Goal: Task Accomplishment & Management: Manage account settings

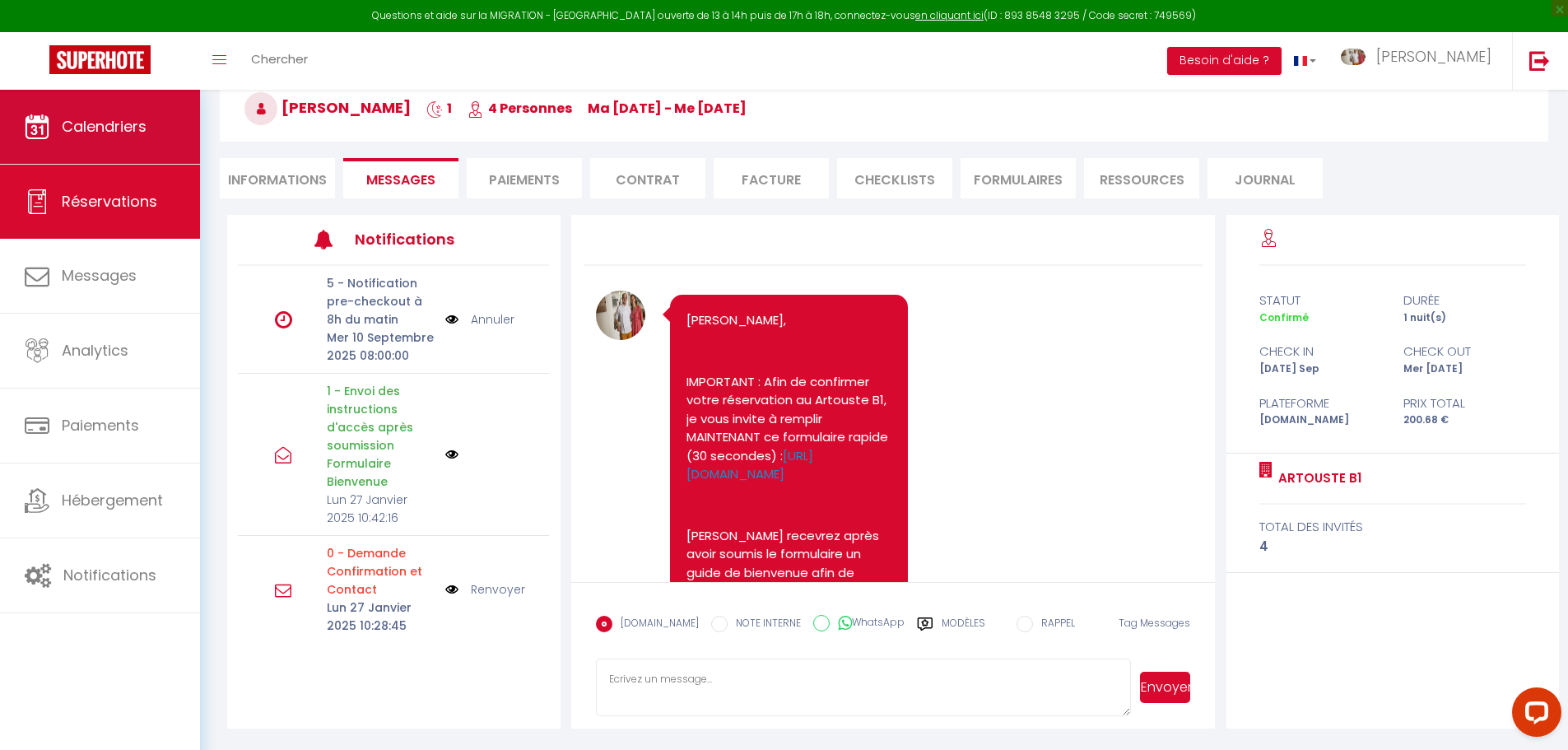
scroll to position [1830, 0]
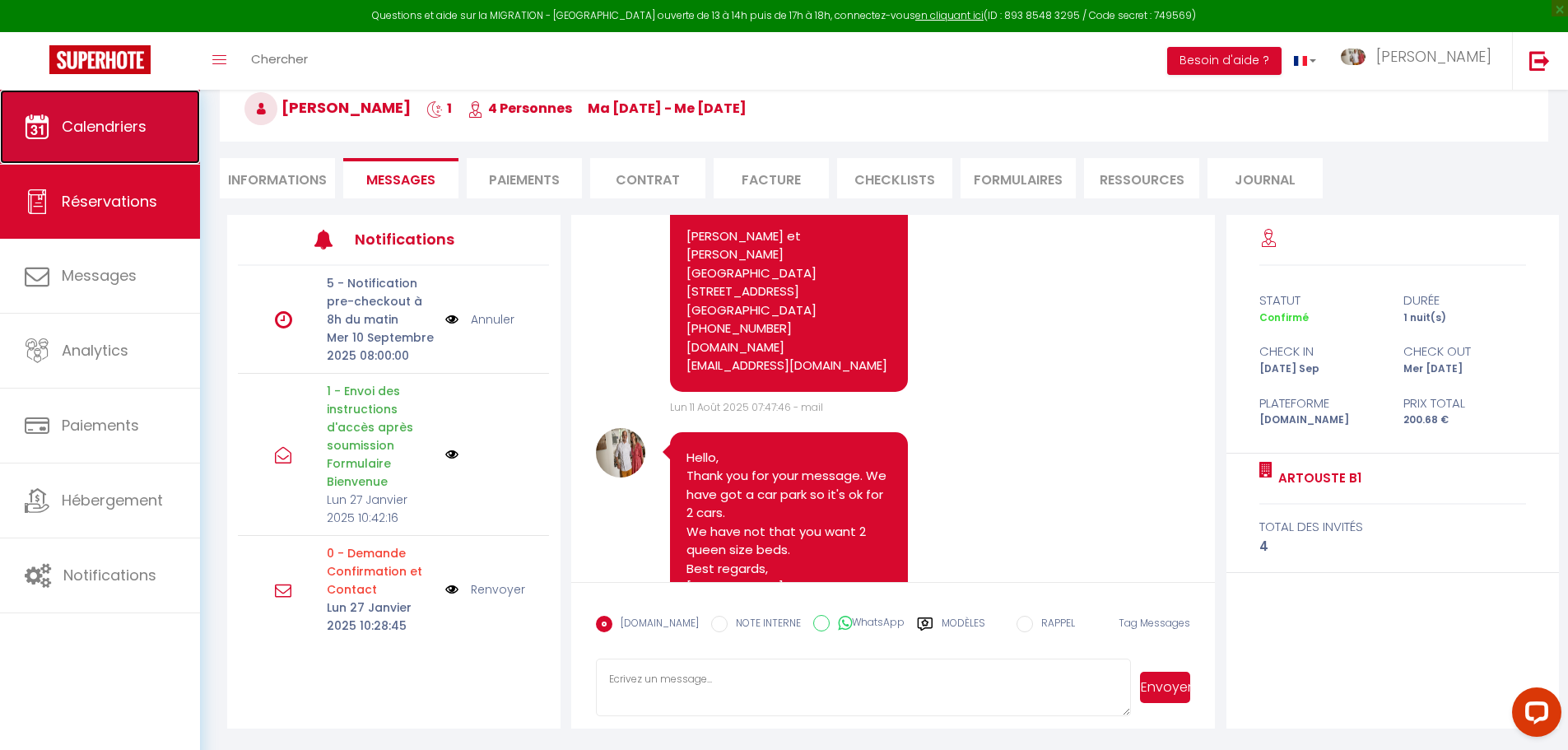
click at [127, 132] on span "Calendriers" at bounding box center [104, 126] width 85 height 21
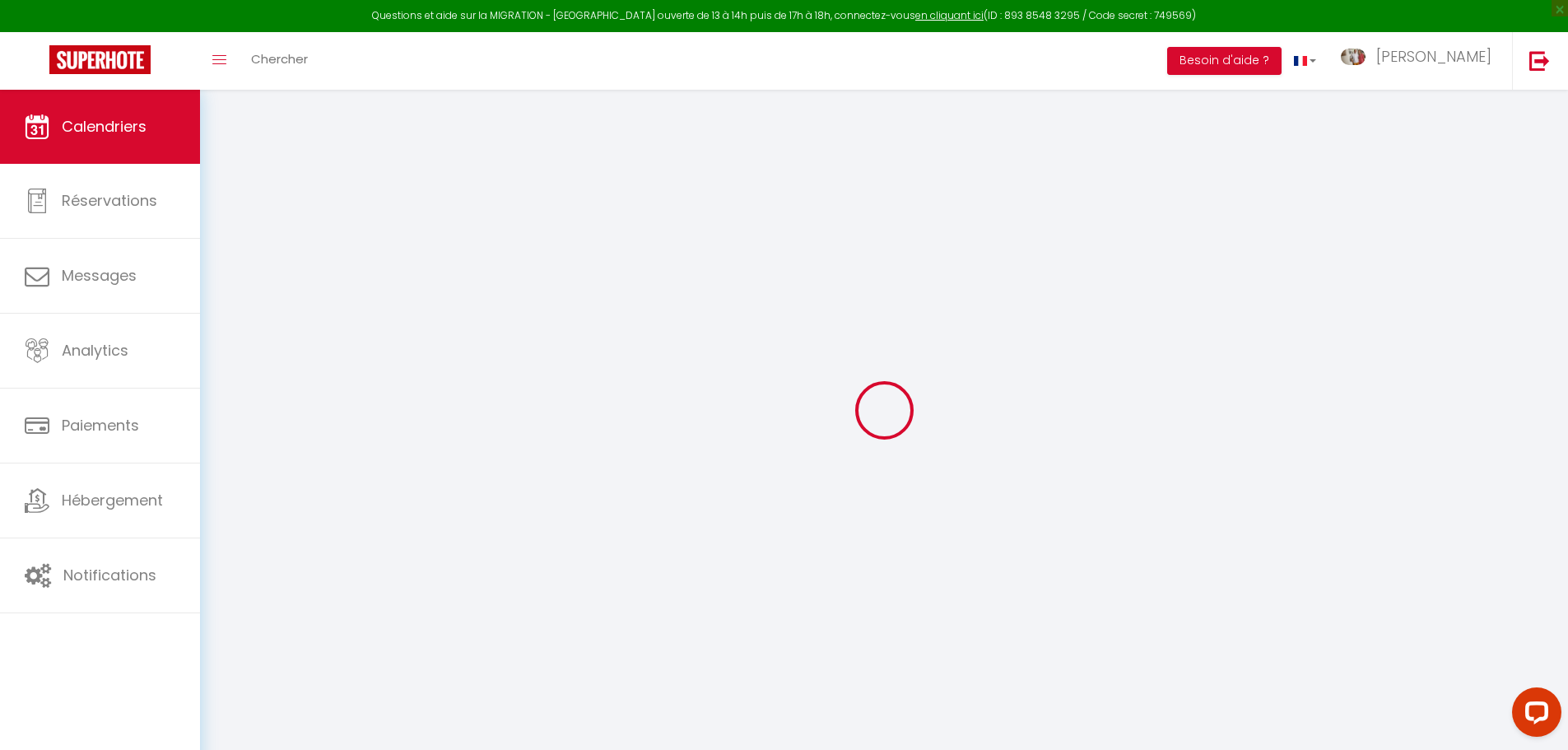
select select
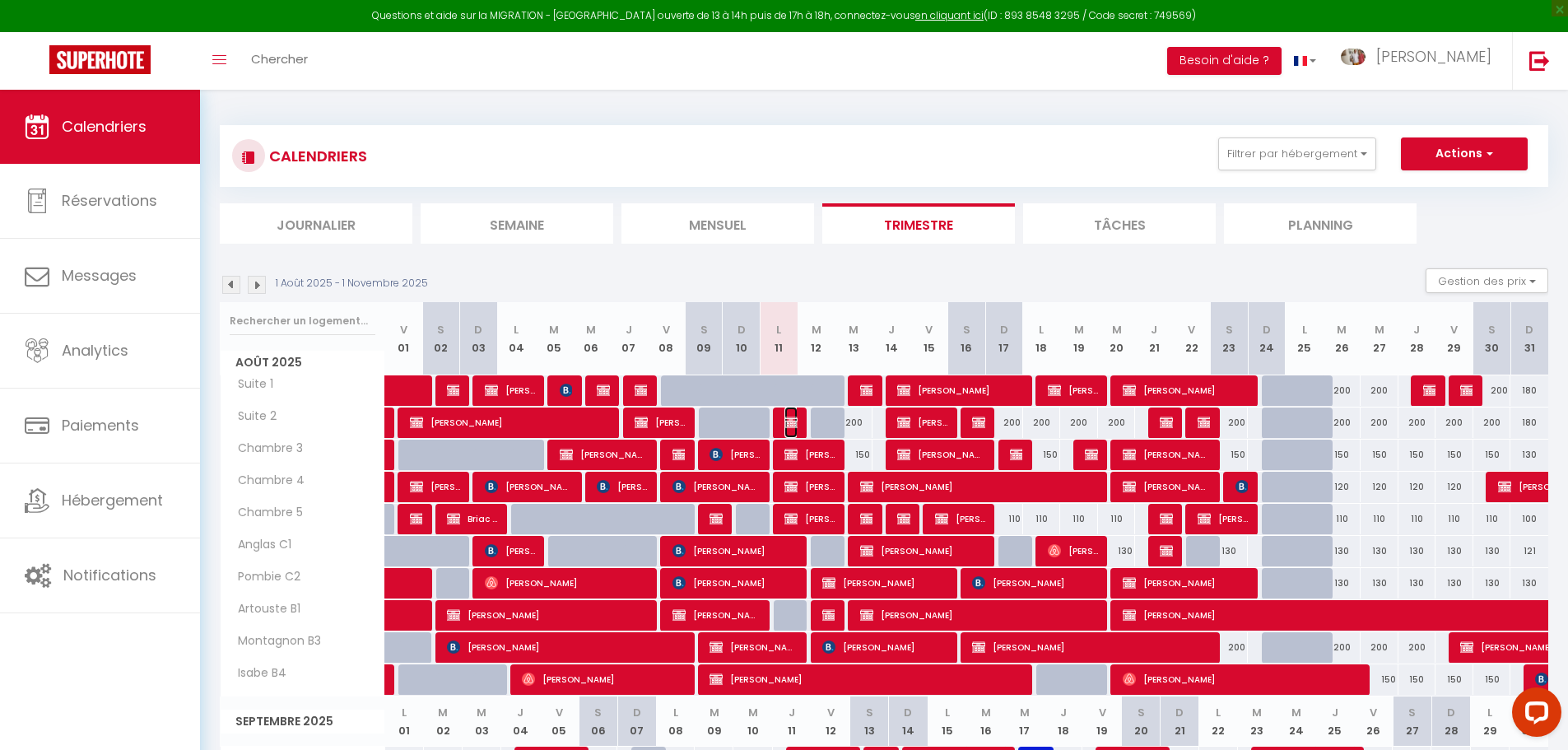
click at [793, 420] on img at bounding box center [791, 422] width 13 height 13
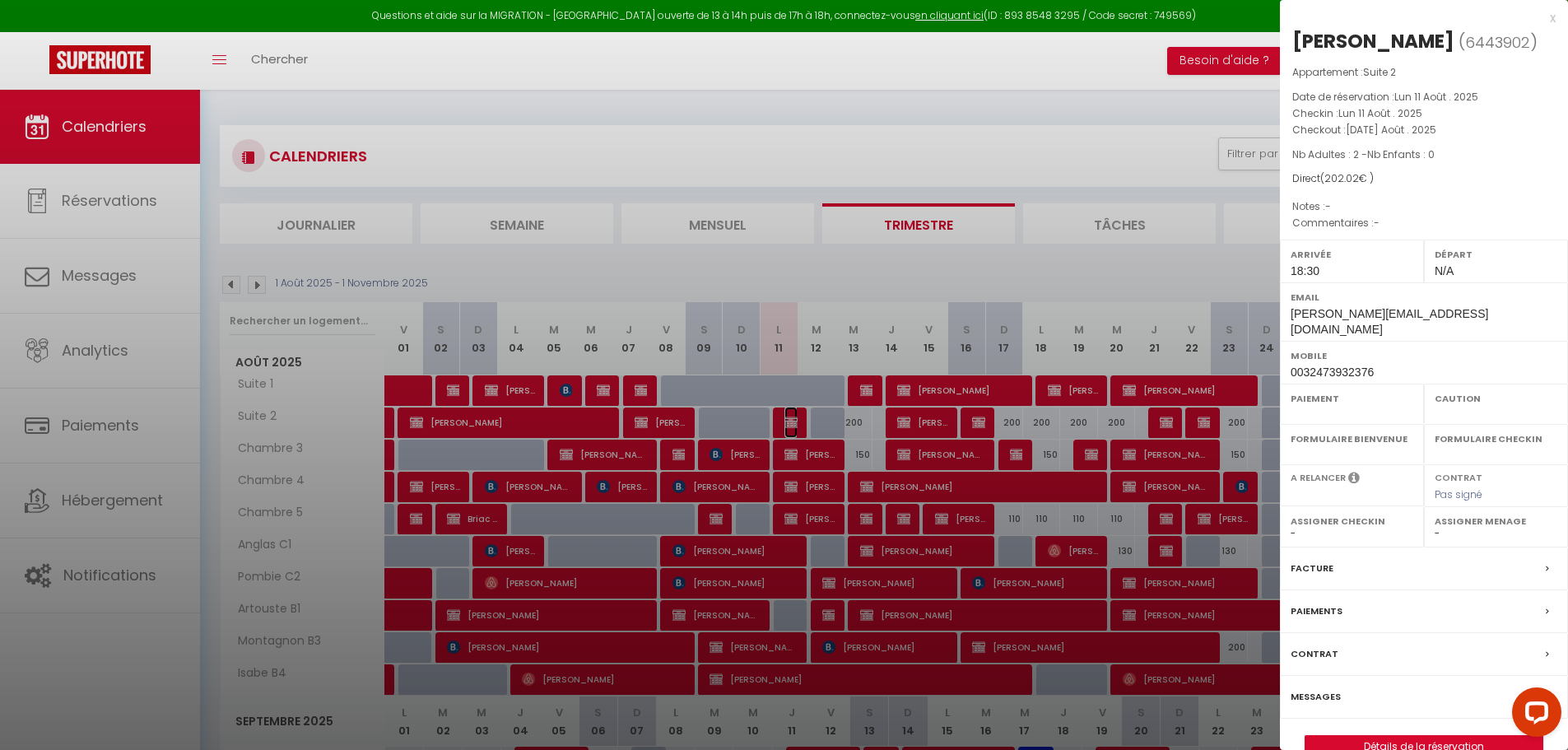
select select "KO"
select select "0"
select select "1"
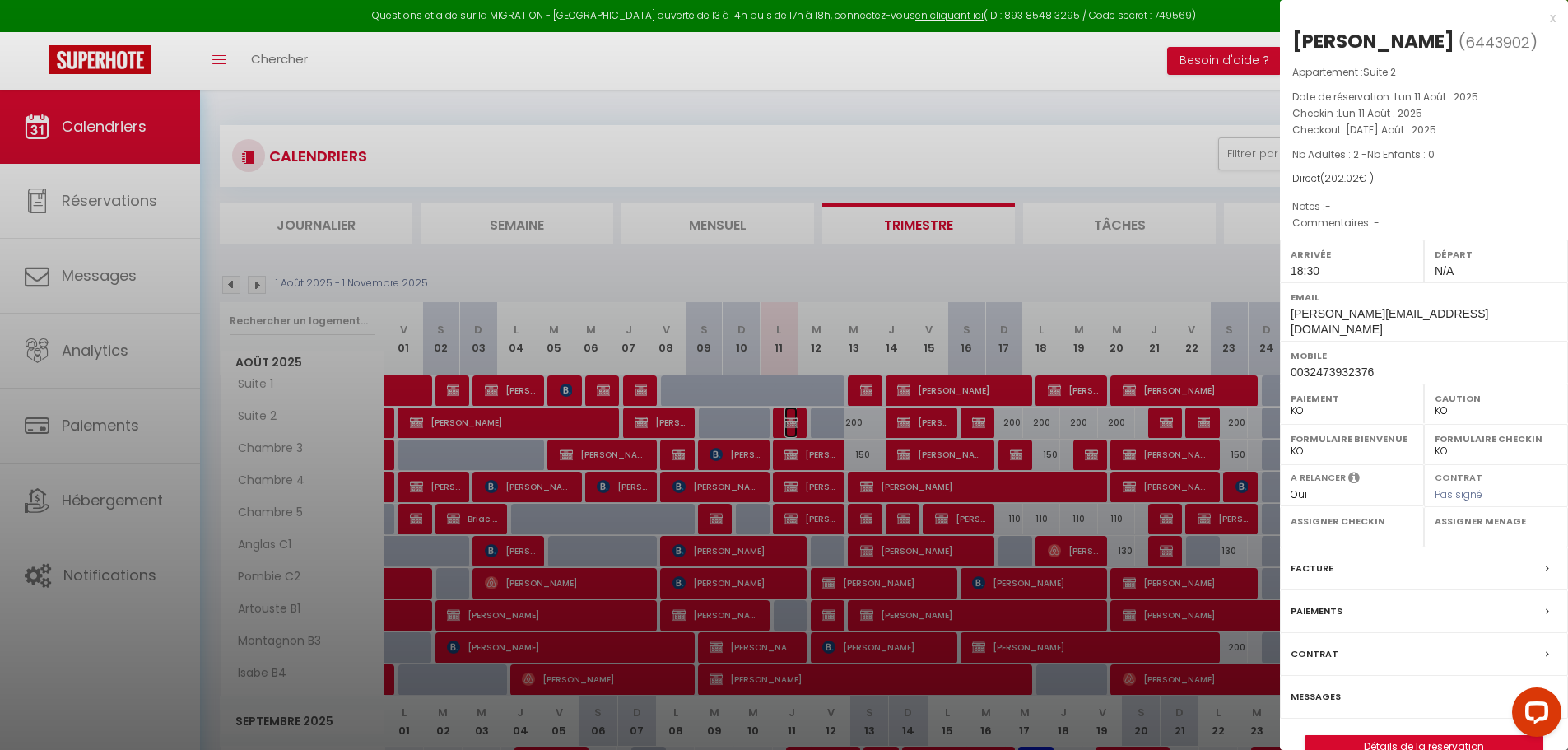
select select
click at [1381, 313] on span "[PERSON_NAME][EMAIL_ADDRESS][DOMAIN_NAME]" at bounding box center [1389, 322] width 197 height 29
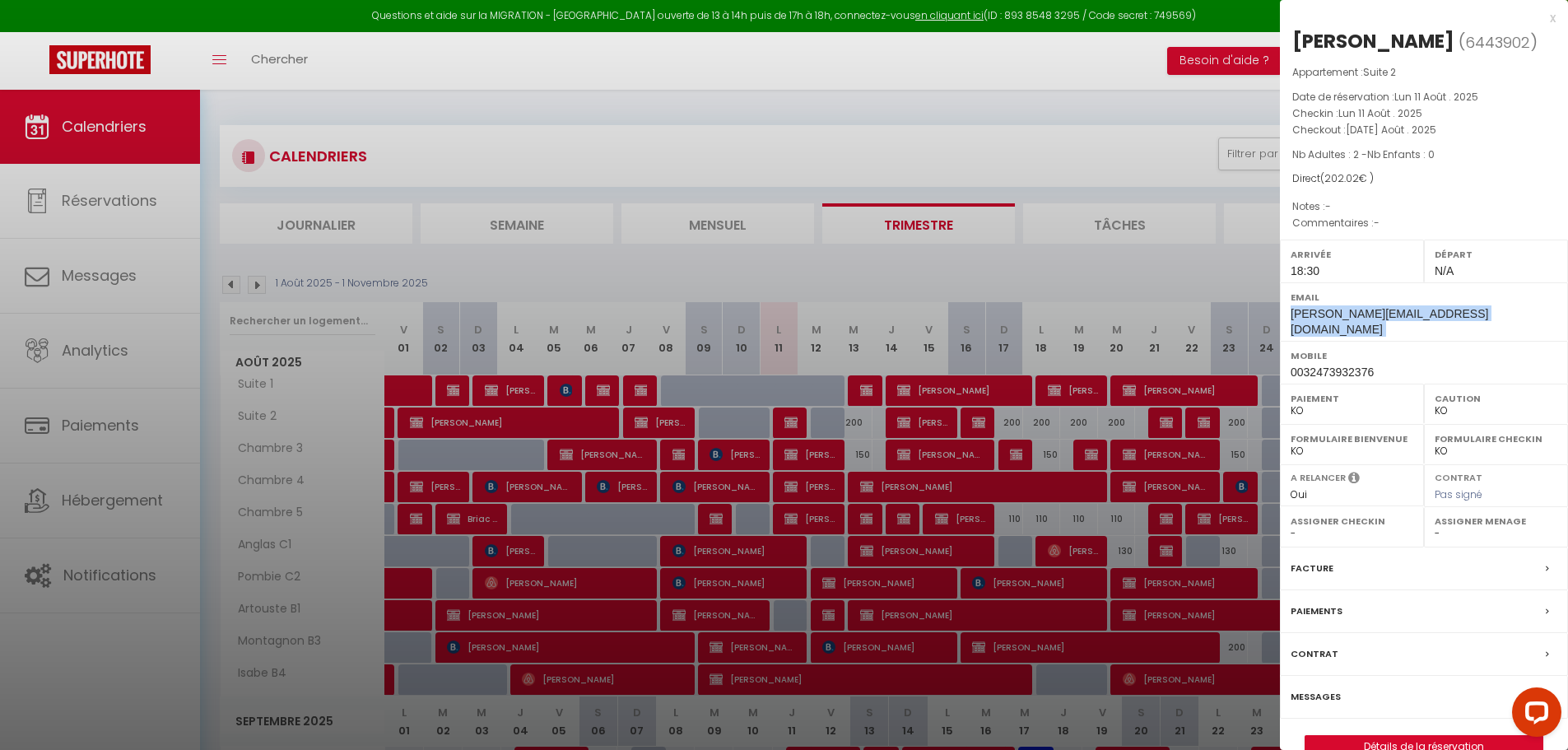
copy div "[PERSON_NAME][EMAIL_ADDRESS][DOMAIN_NAME]"
drag, startPoint x: 1549, startPoint y: 18, endPoint x: 1507, endPoint y: 87, distance: 80.8
click at [1551, 21] on div "x" at bounding box center [1418, 18] width 276 height 20
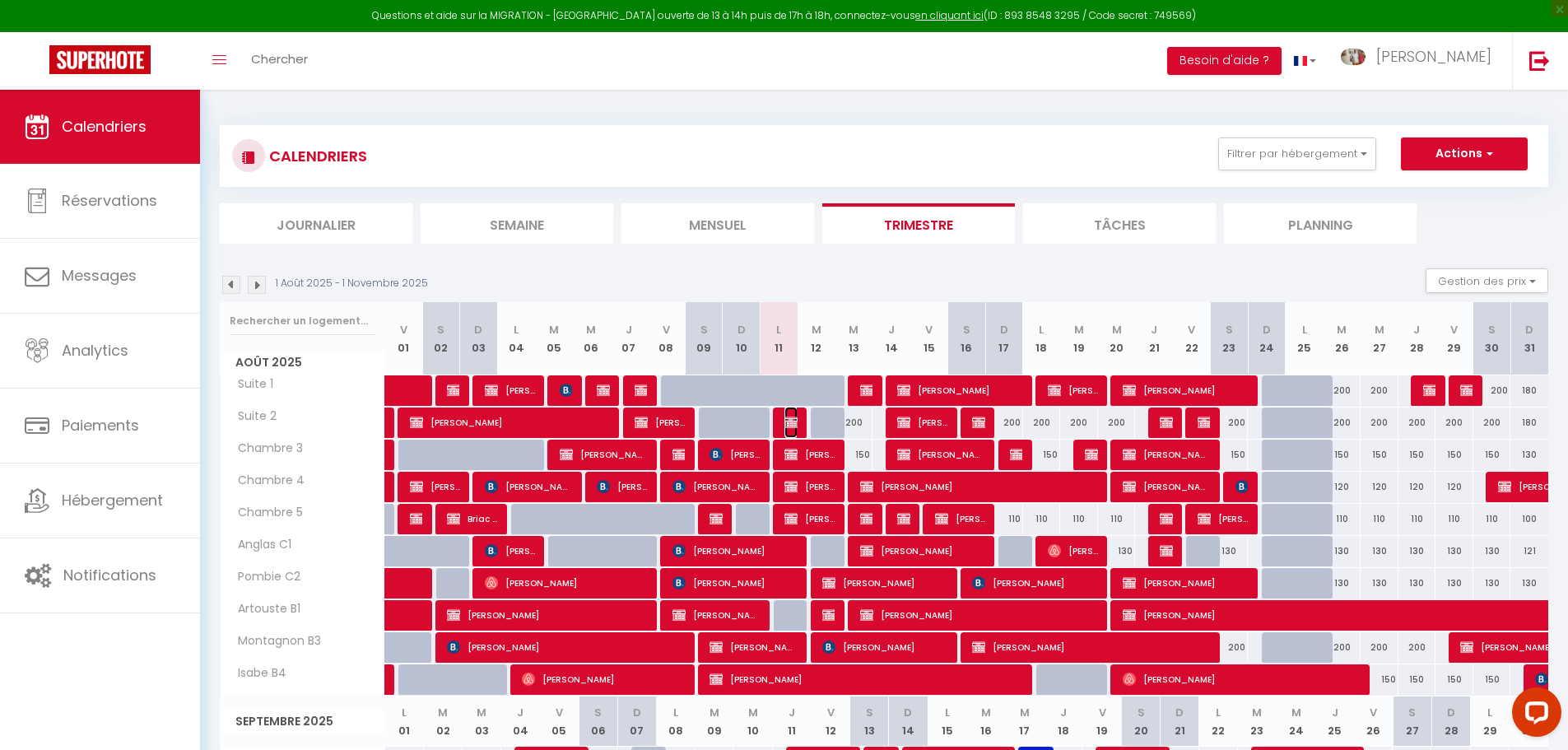
click at [796, 414] on span "[PERSON_NAME]" at bounding box center [791, 422] width 13 height 31
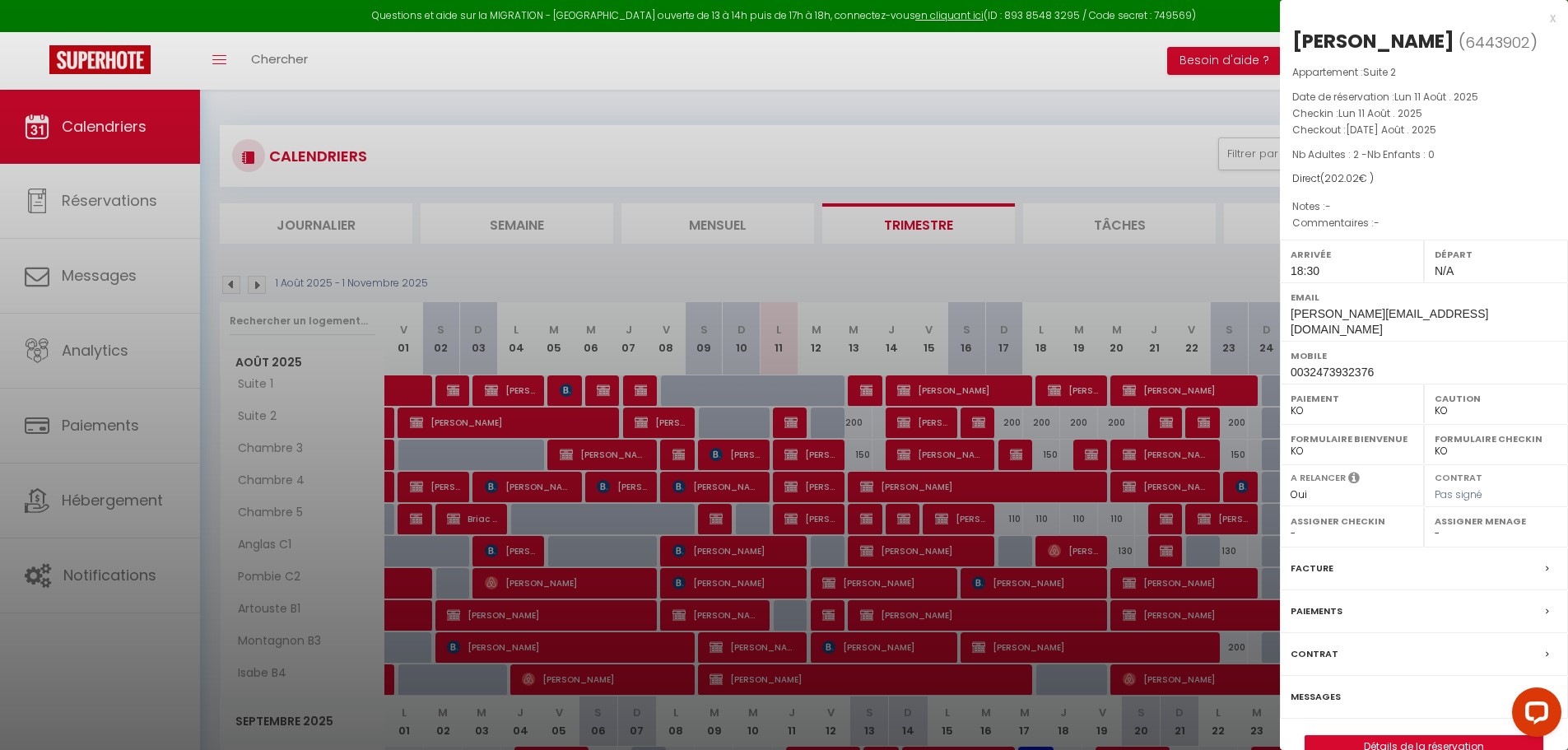
click at [860, 291] on div at bounding box center [784, 375] width 1568 height 750
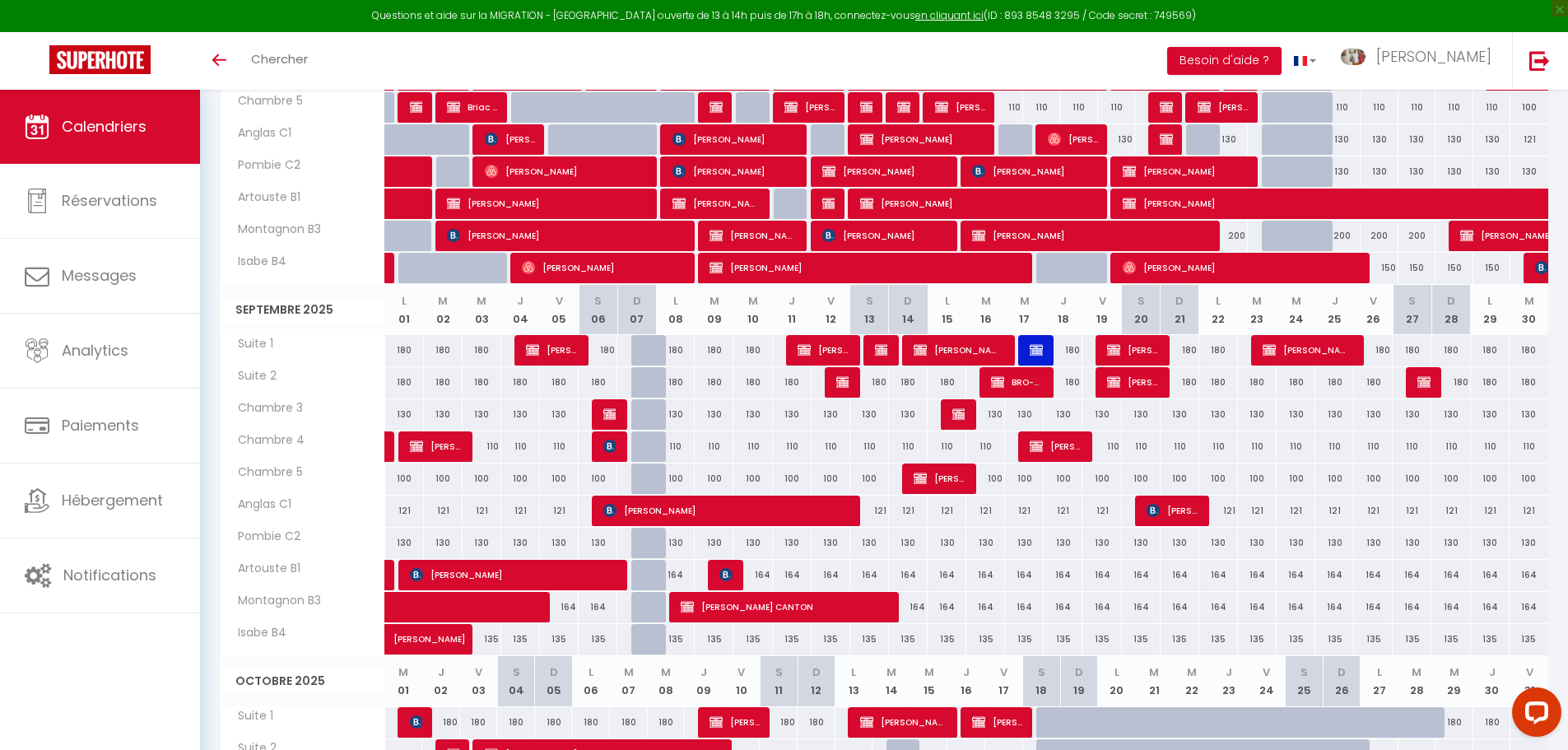
scroll to position [82, 0]
